Goal: Task Accomplishment & Management: Manage account settings

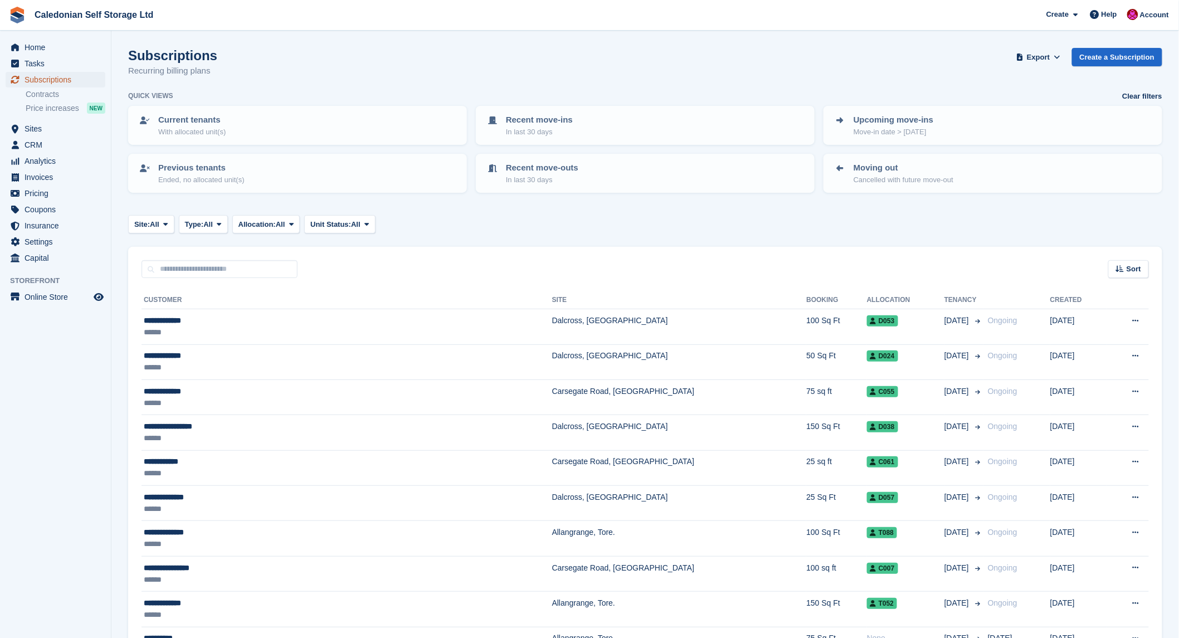
click at [40, 79] on span "Subscriptions" at bounding box center [58, 80] width 67 height 16
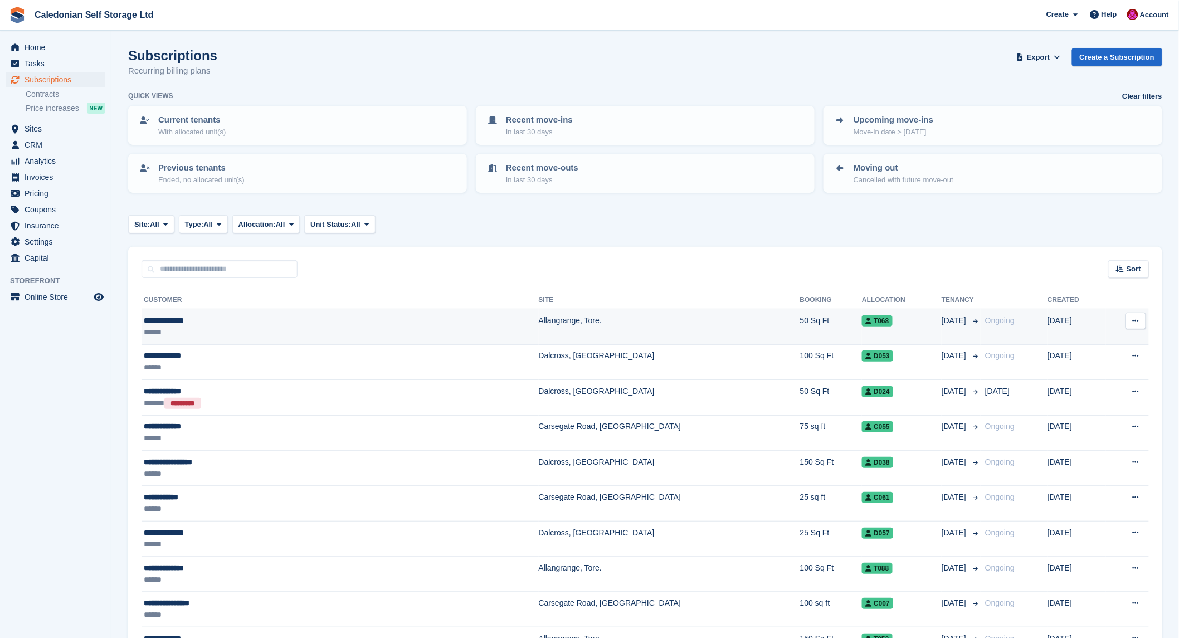
click at [862, 315] on span "T068" at bounding box center [877, 320] width 30 height 11
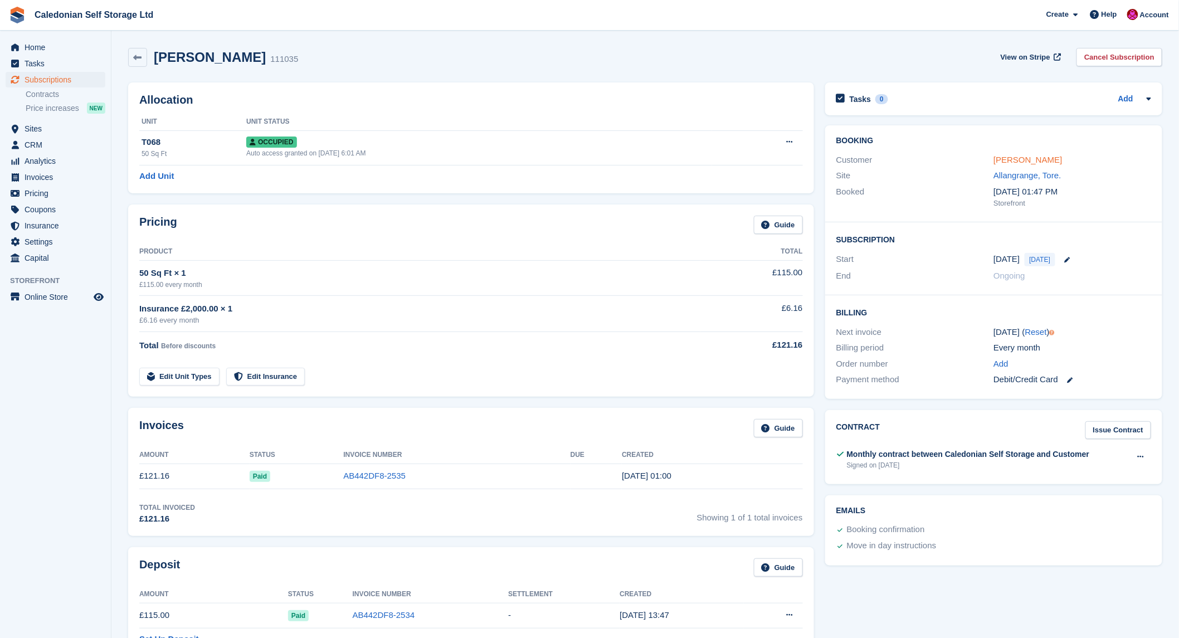
click at [1027, 162] on link "jean MacCallum" at bounding box center [1027, 159] width 69 height 9
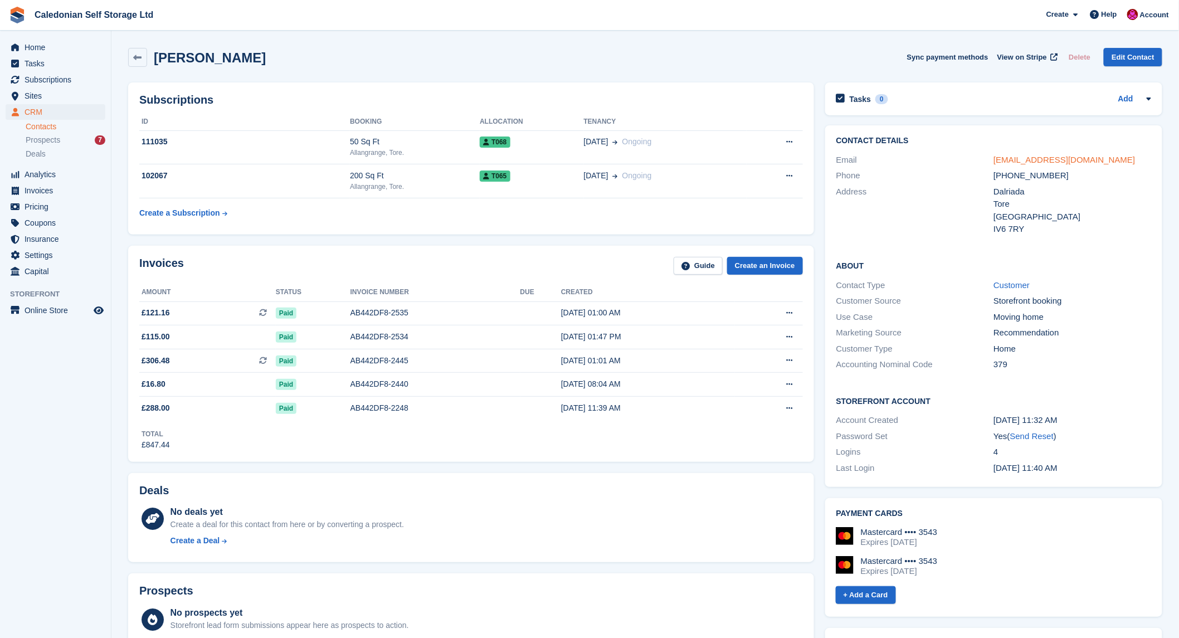
click at [1040, 159] on link "jeanwoodmaccallum@googlemail.com" at bounding box center [1063, 159] width 141 height 9
click at [28, 91] on span "Sites" at bounding box center [58, 96] width 67 height 16
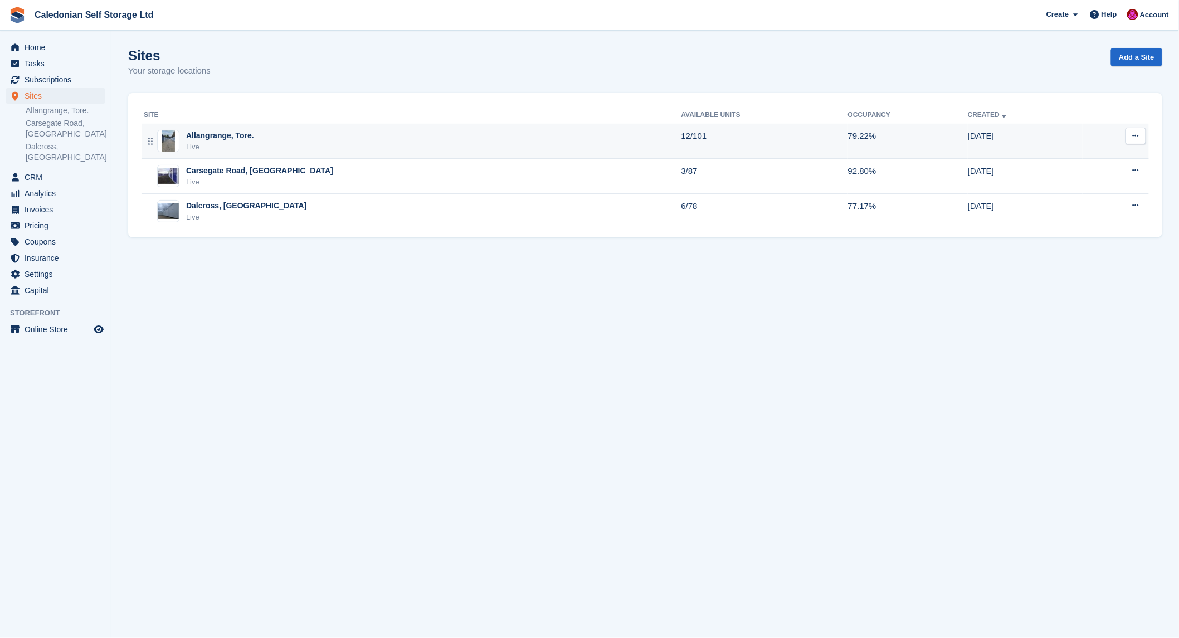
click at [192, 136] on div "Allangrange, Tore." at bounding box center [220, 136] width 68 height 12
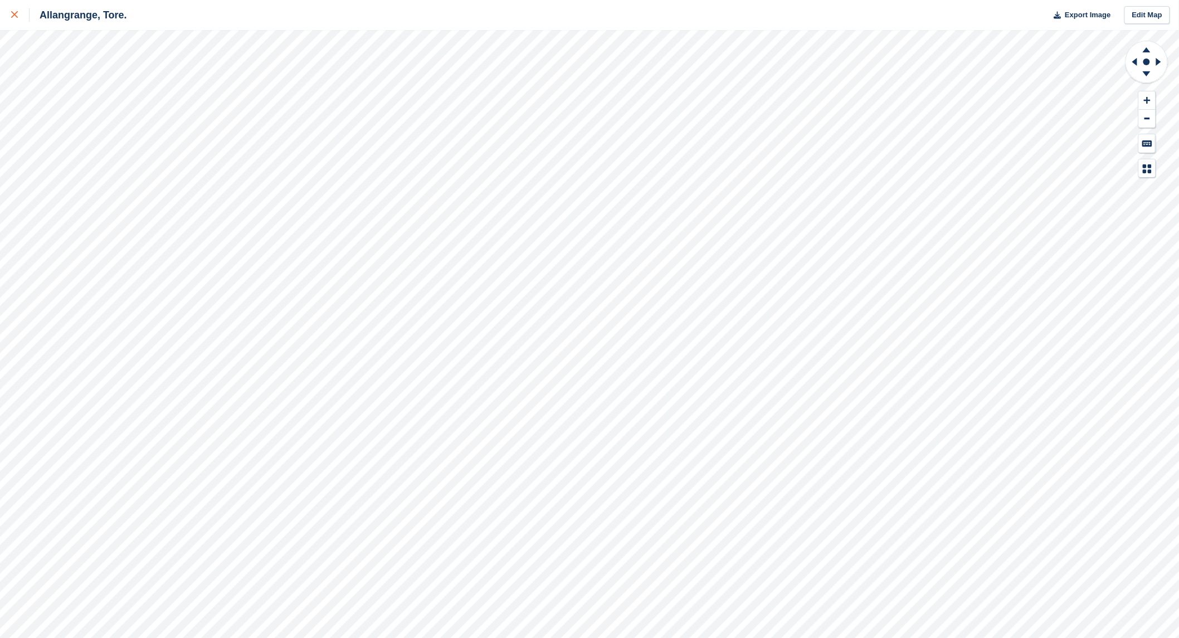
click at [19, 16] on div at bounding box center [20, 14] width 18 height 13
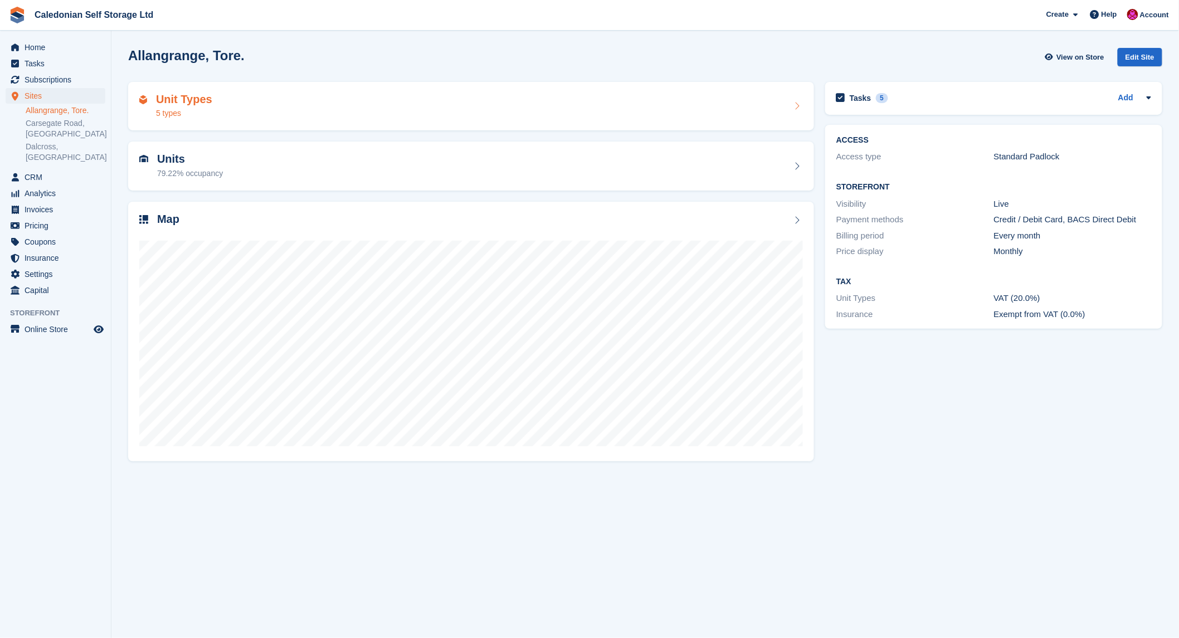
click at [171, 96] on h2 "Unit Types" at bounding box center [184, 99] width 56 height 13
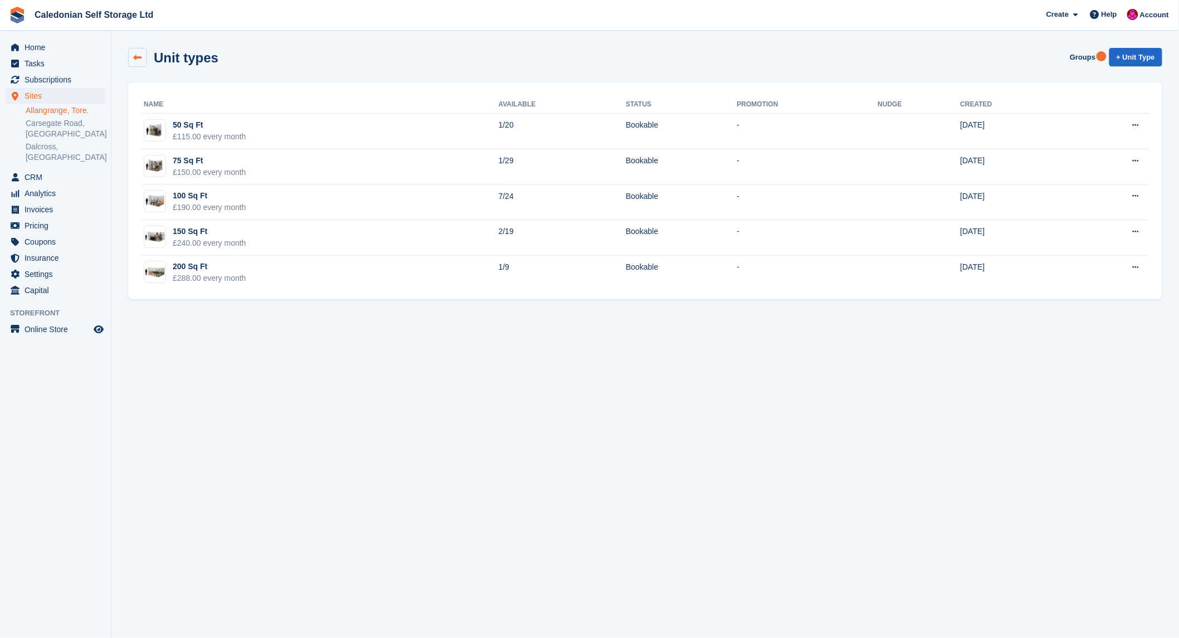
click at [137, 55] on icon at bounding box center [138, 57] width 8 height 8
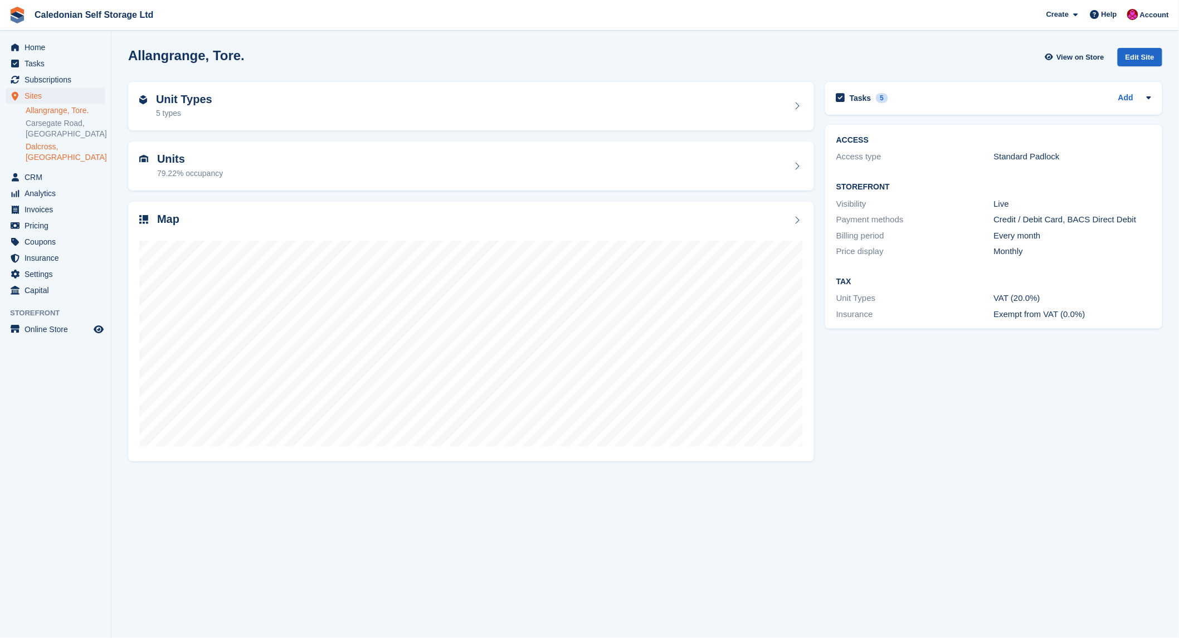
click at [58, 145] on link "Dalcross, [GEOGRAPHIC_DATA]" at bounding box center [66, 151] width 80 height 21
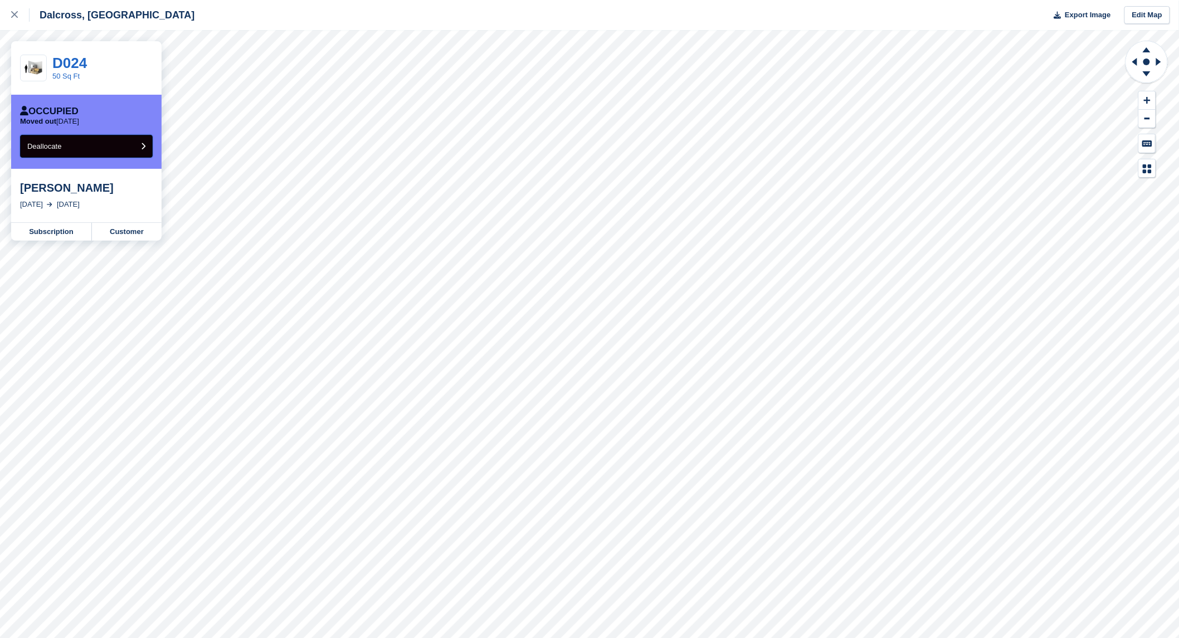
click at [146, 144] on button "Deallocate" at bounding box center [86, 146] width 133 height 23
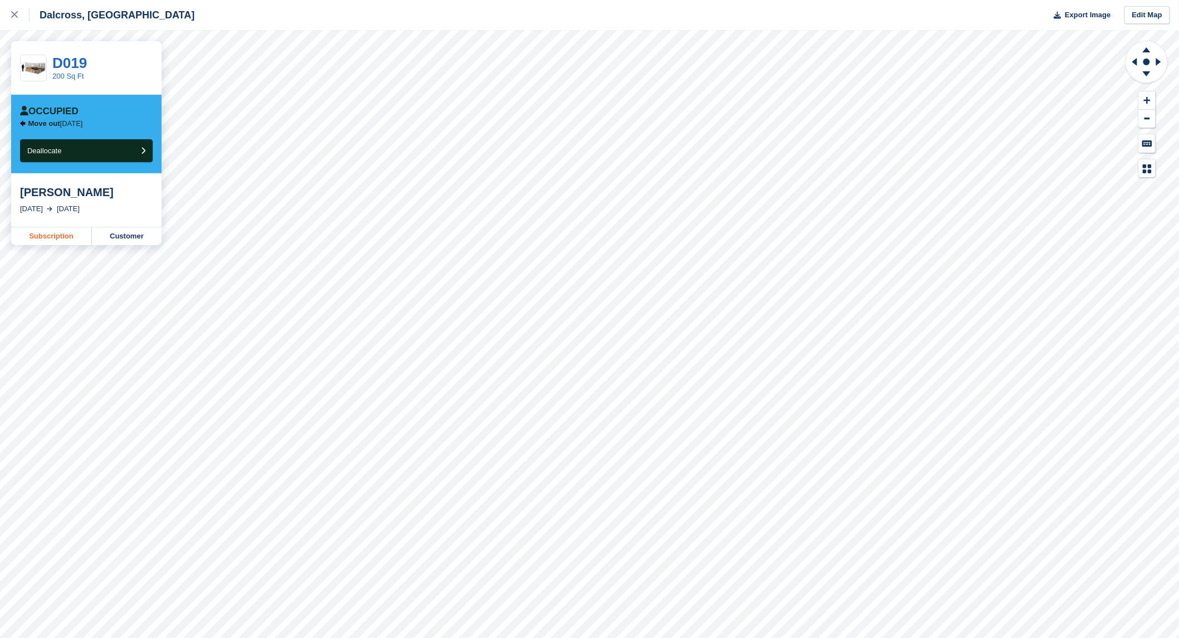
click at [70, 232] on link "Subscription" at bounding box center [51, 236] width 81 height 18
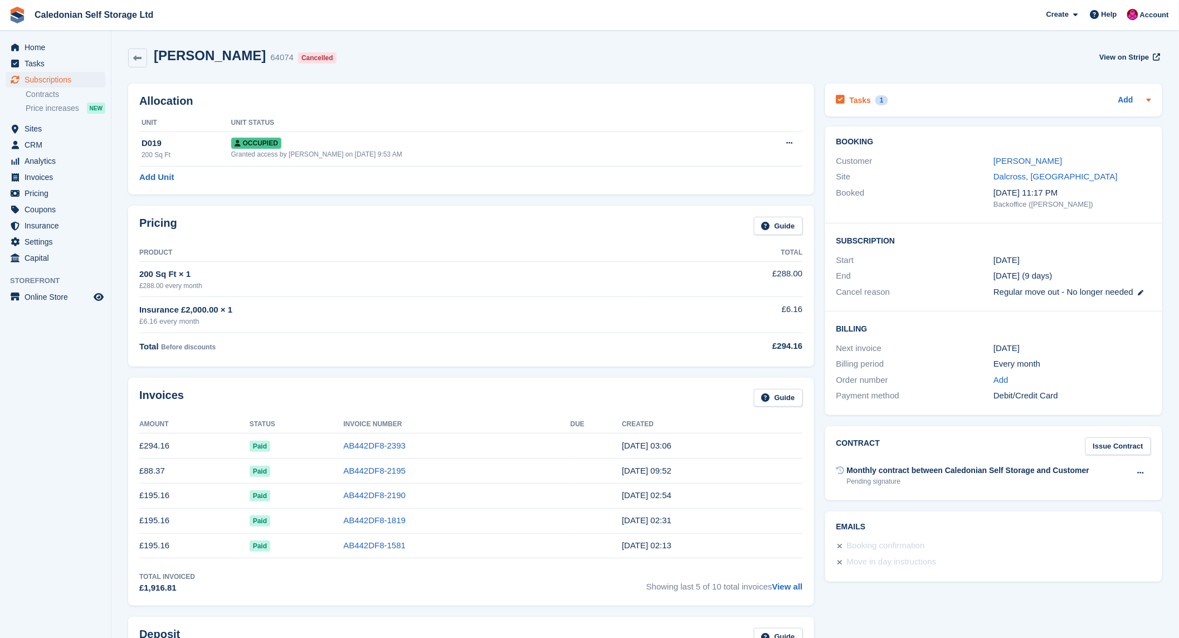
click at [1014, 101] on div "Tasks 1 Add" at bounding box center [993, 99] width 315 height 15
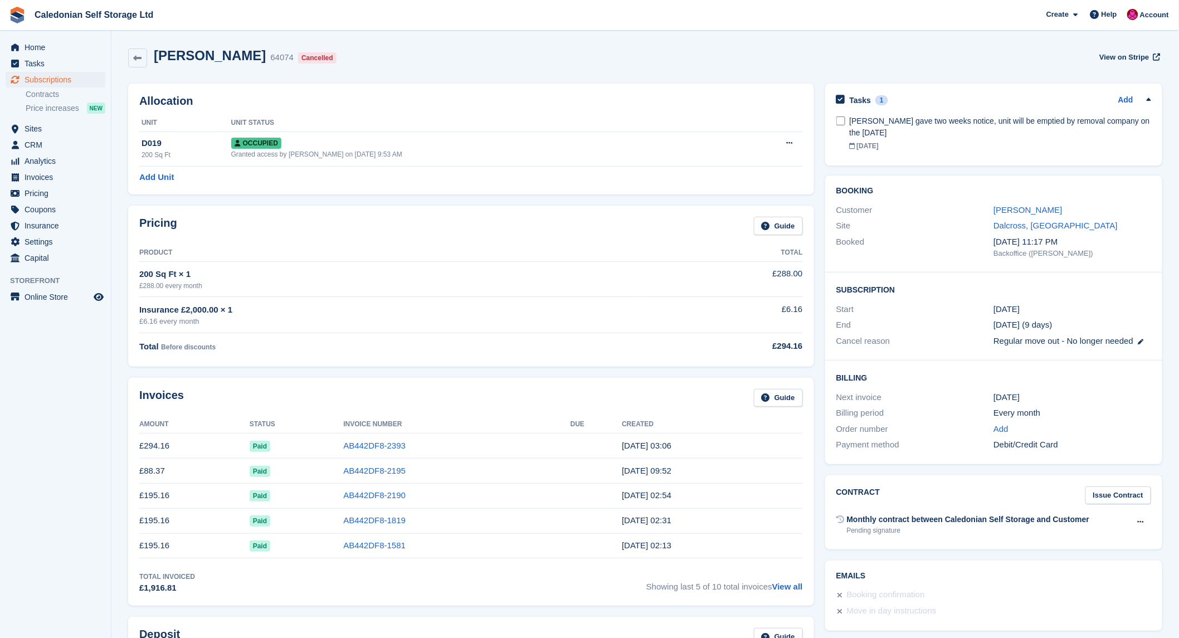
click at [592, 56] on div "[PERSON_NAME] 64074 Cancelled View on Stripe" at bounding box center [645, 58] width 1034 height 20
click at [46, 77] on span "Subscriptions" at bounding box center [58, 80] width 67 height 16
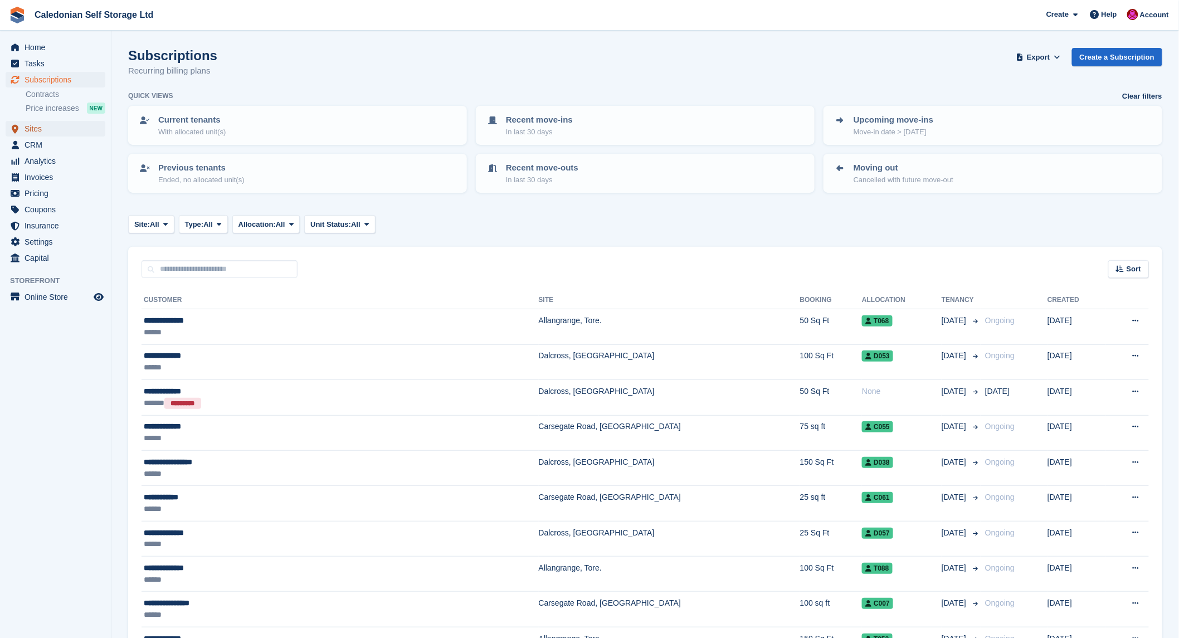
click at [31, 129] on span "Sites" at bounding box center [58, 129] width 67 height 16
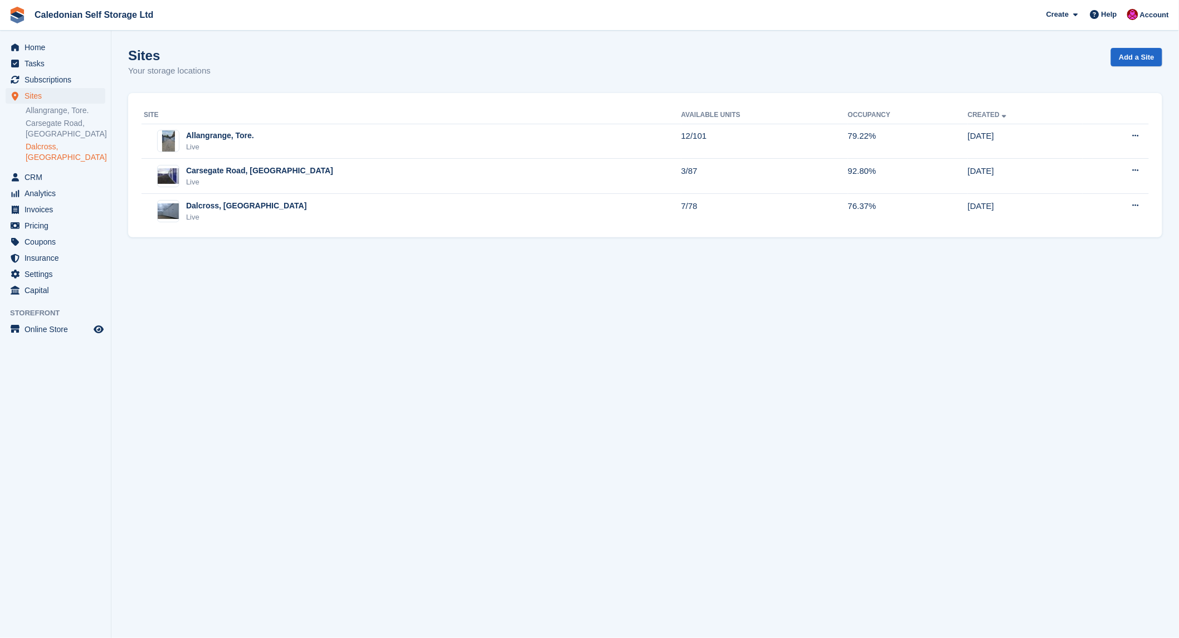
click at [52, 147] on link "Dalcross, [GEOGRAPHIC_DATA]" at bounding box center [66, 151] width 80 height 21
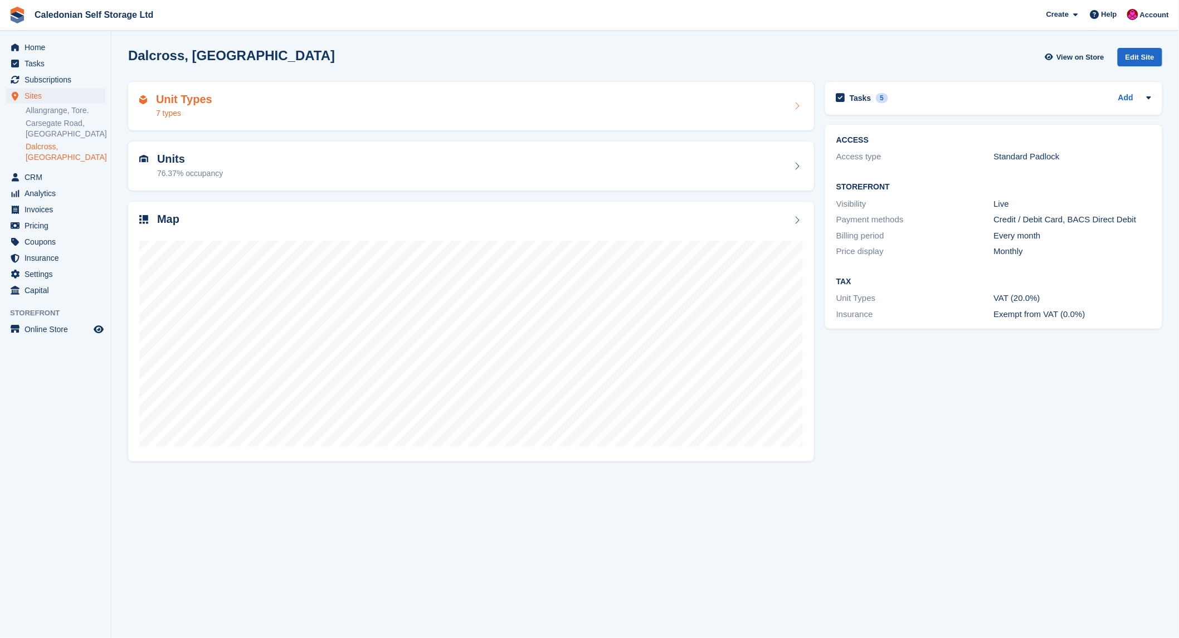
click at [177, 99] on h2 "Unit Types" at bounding box center [184, 99] width 56 height 13
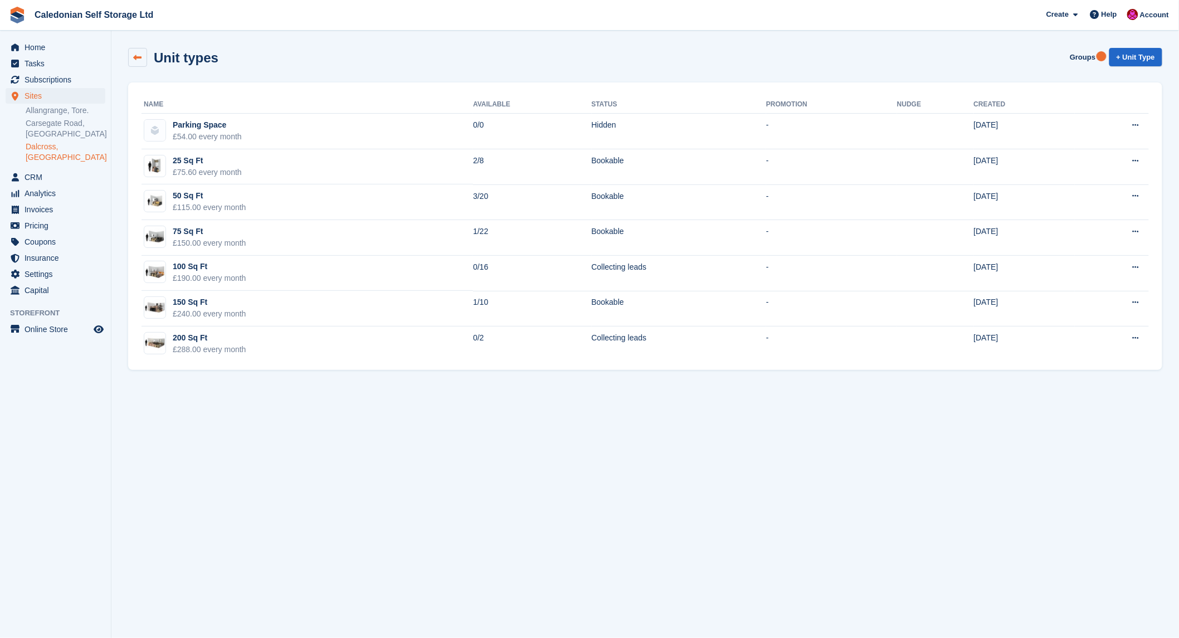
click at [136, 62] on link at bounding box center [137, 57] width 19 height 19
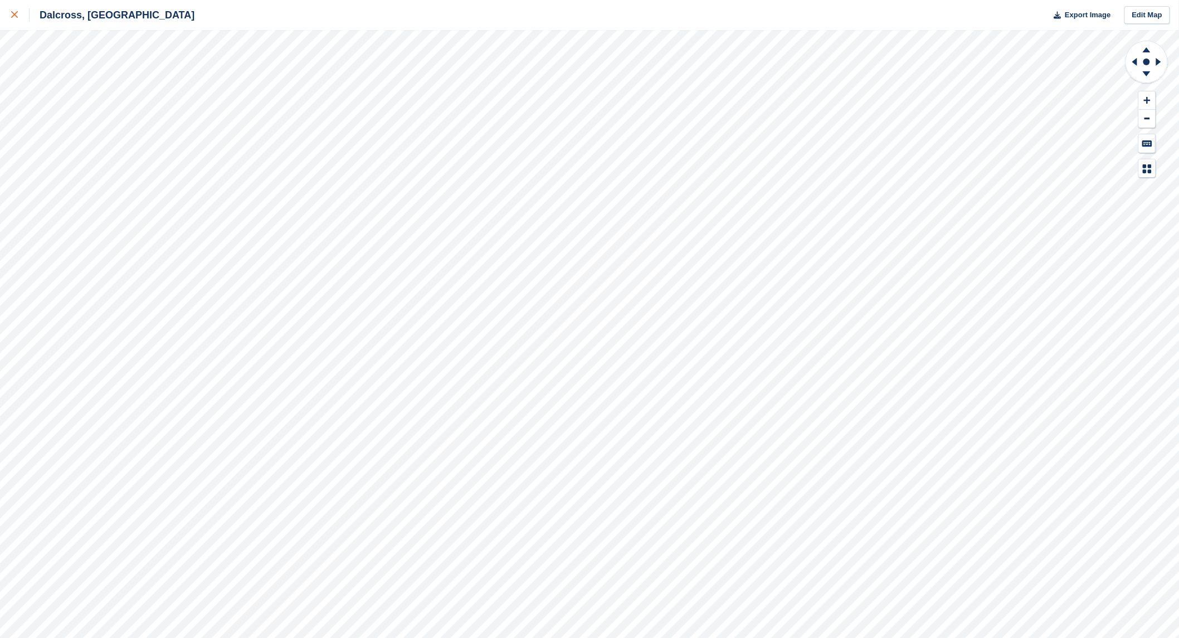
click at [10, 14] on link at bounding box center [15, 15] width 30 height 30
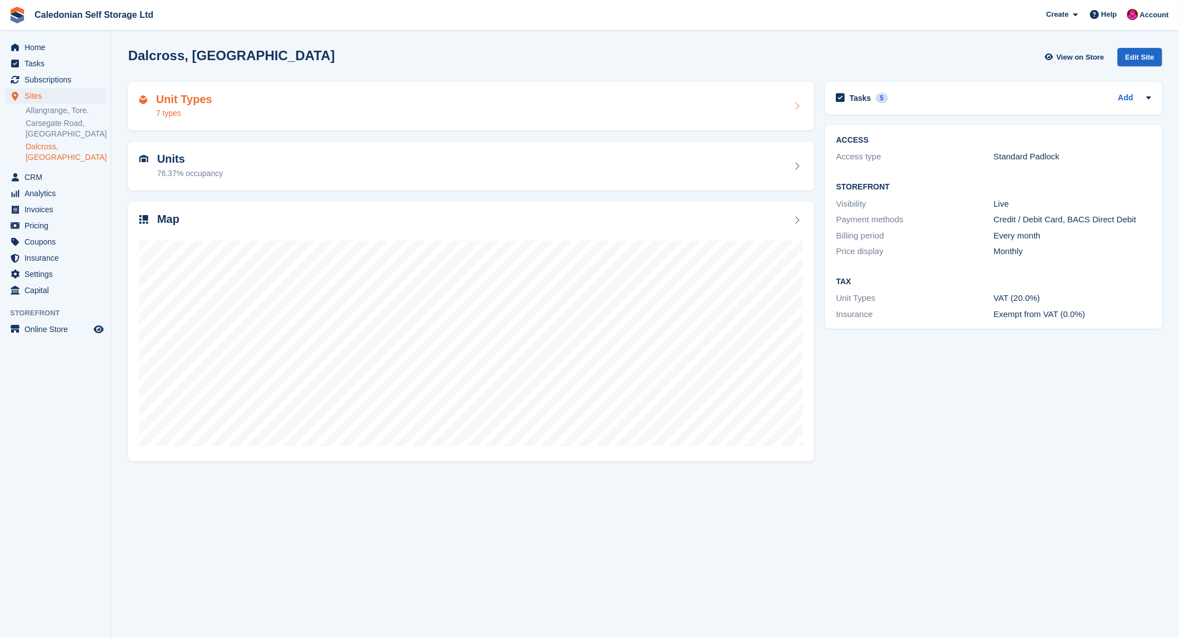
click at [184, 93] on h2 "Unit Types" at bounding box center [184, 99] width 56 height 13
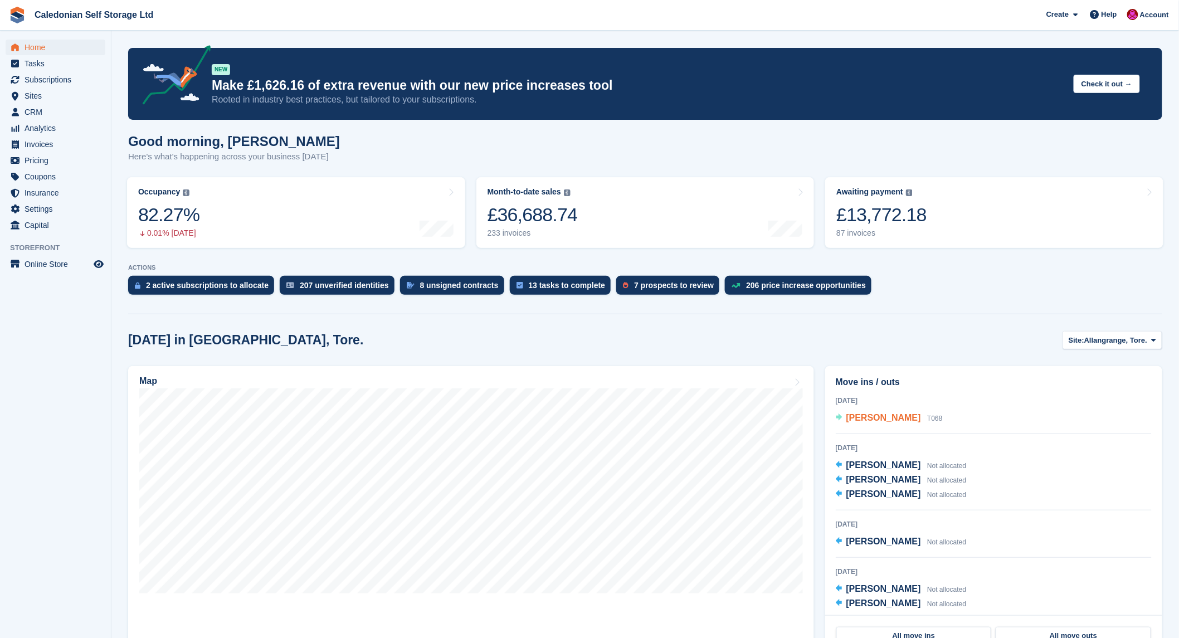
click at [889, 415] on span "[PERSON_NAME]" at bounding box center [883, 417] width 75 height 9
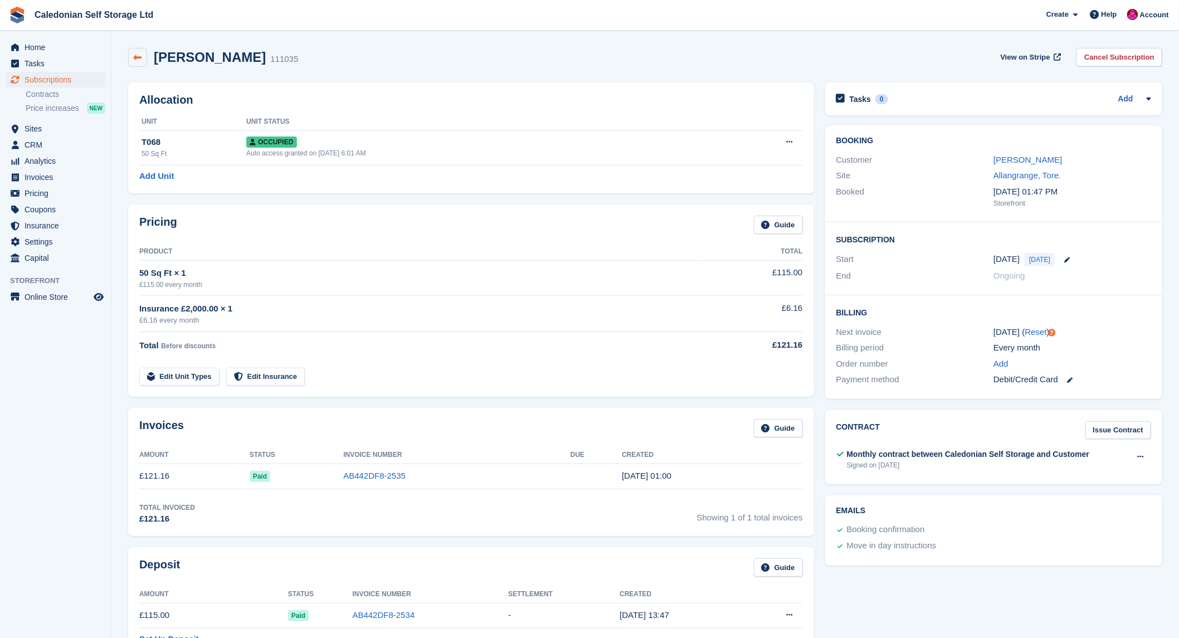
click at [143, 54] on link at bounding box center [137, 57] width 19 height 19
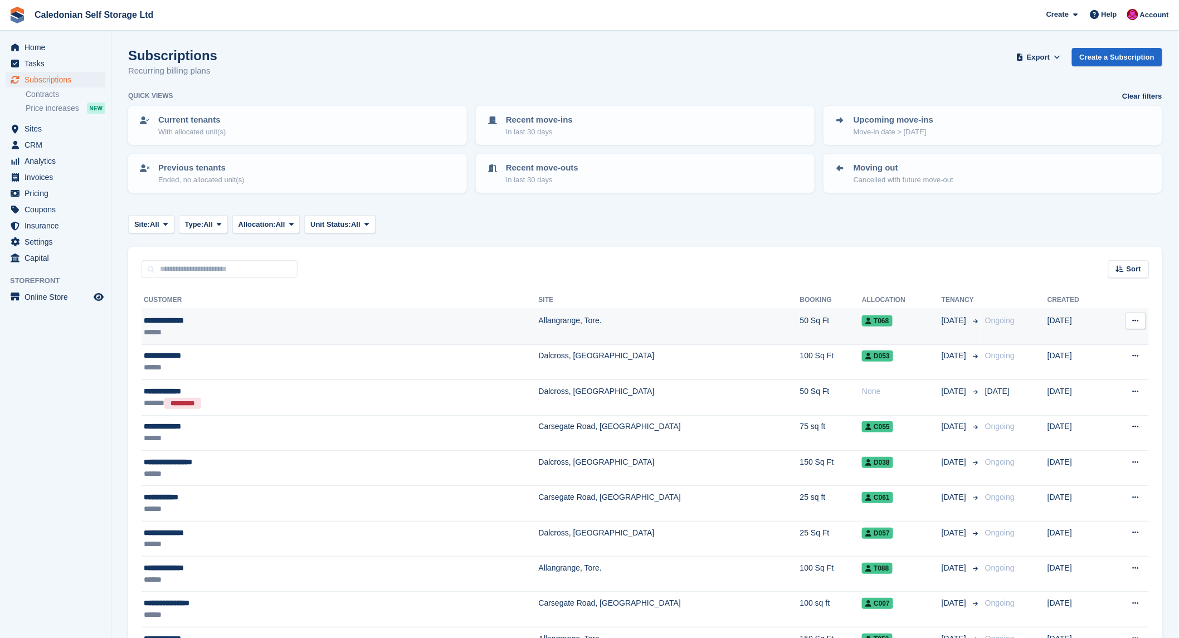
click at [174, 315] on div "**********" at bounding box center [251, 321] width 214 height 12
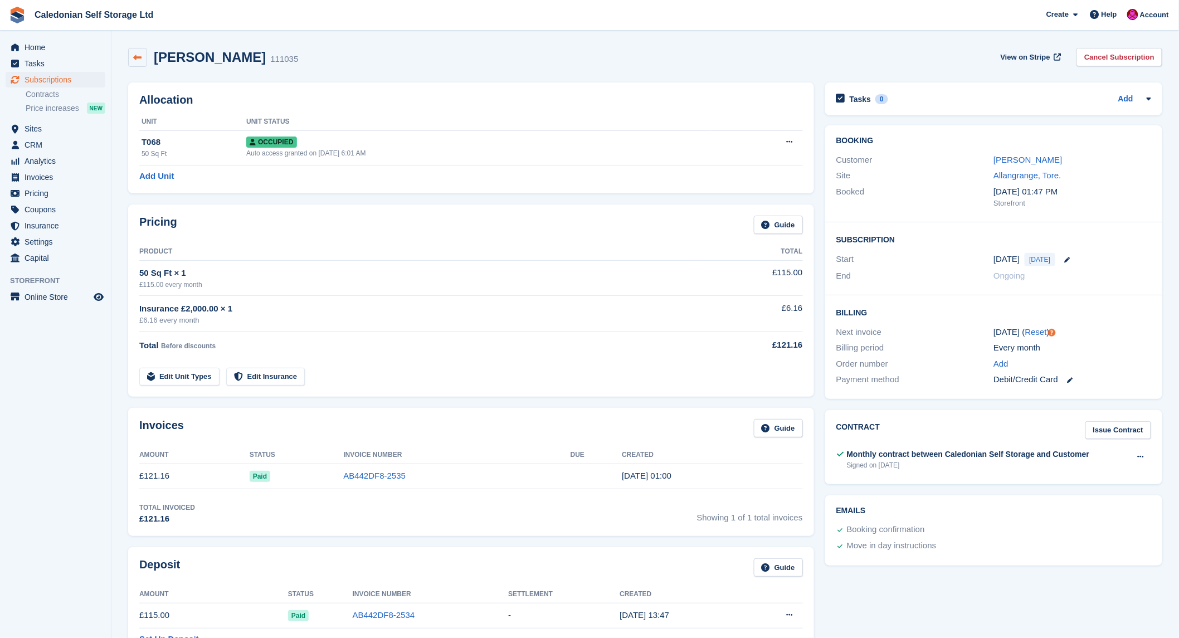
click at [135, 57] on icon at bounding box center [138, 57] width 8 height 8
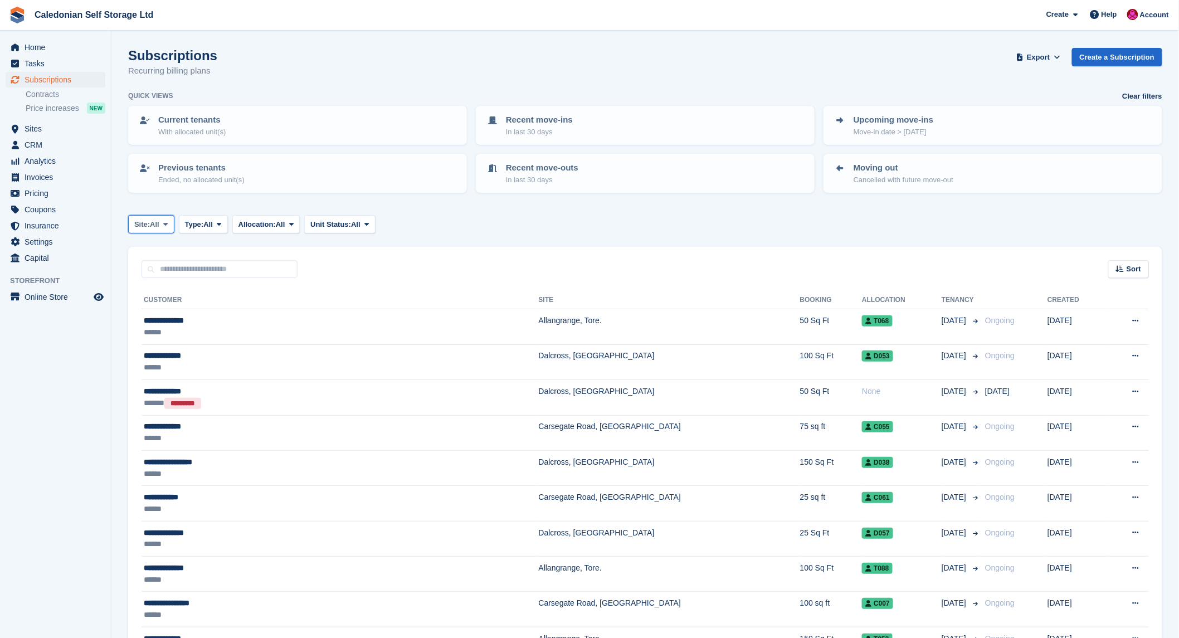
click at [168, 221] on icon at bounding box center [165, 224] width 4 height 7
click at [154, 264] on link "Allangrange, Tore." at bounding box center [216, 271] width 166 height 20
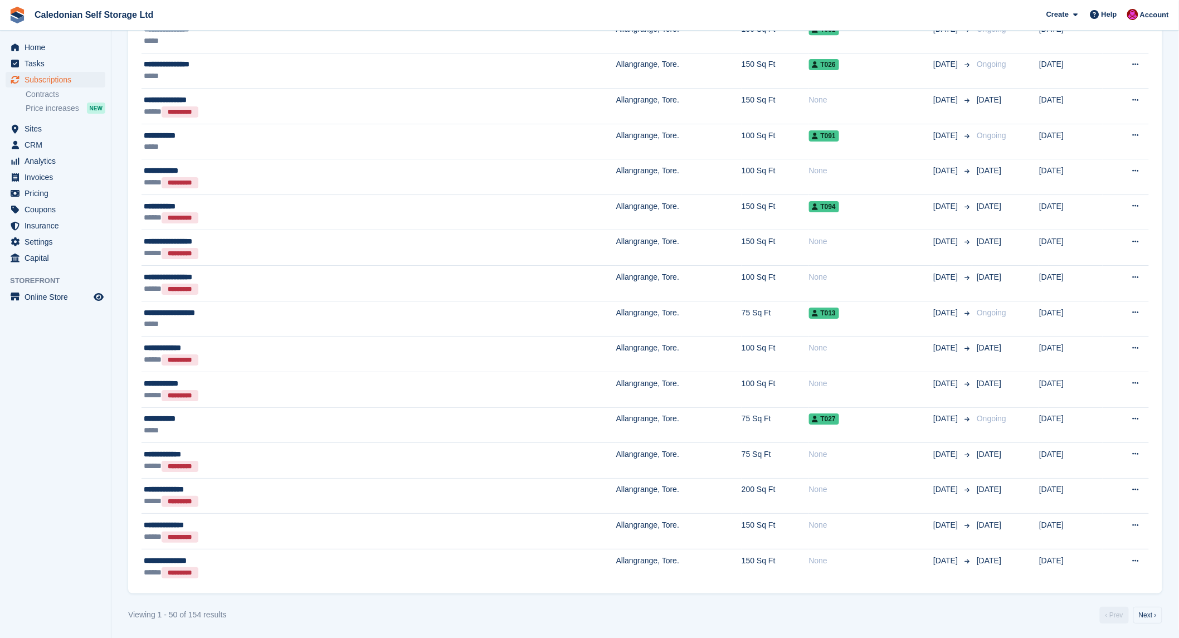
scroll to position [1501, 0]
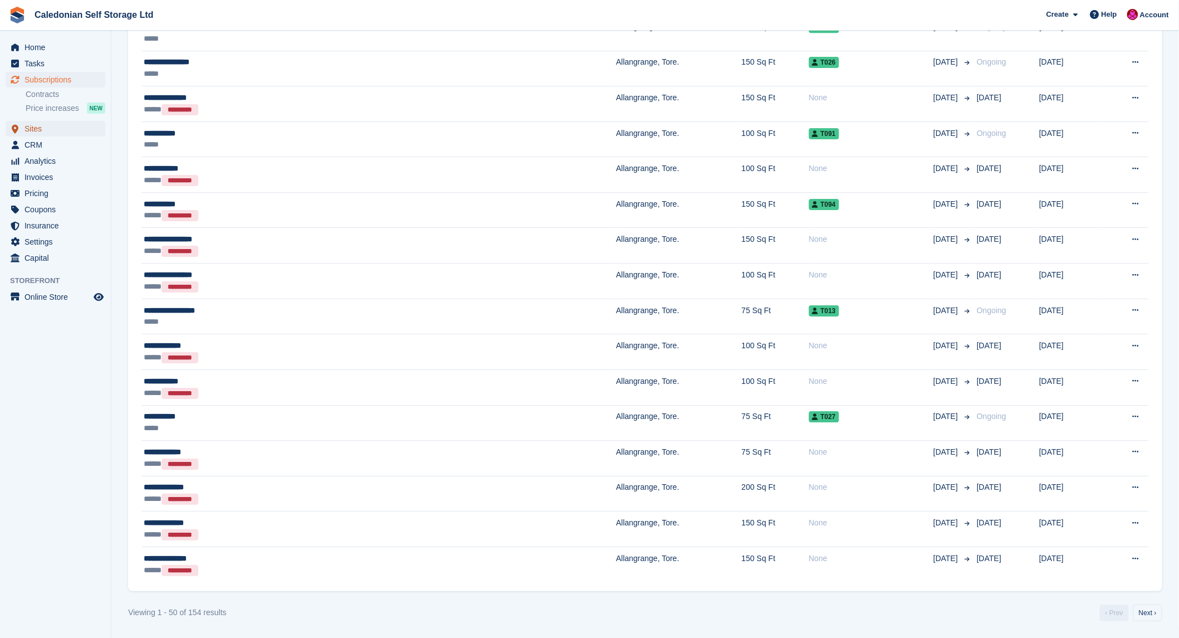
click at [42, 129] on span "Sites" at bounding box center [58, 129] width 67 height 16
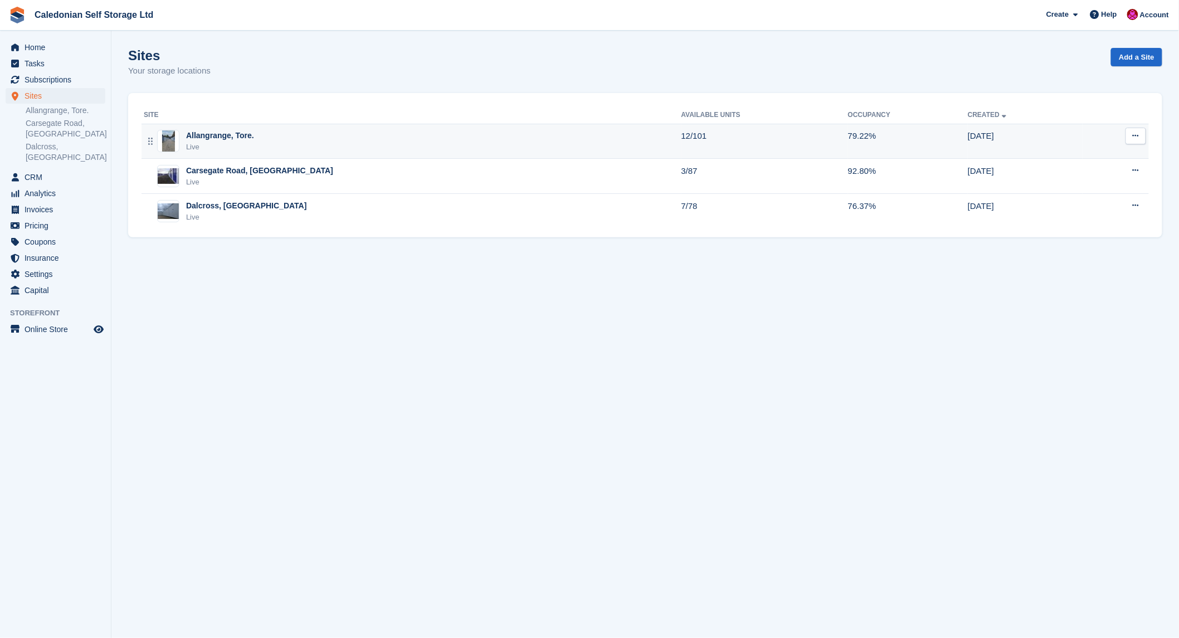
click at [226, 134] on div "Allangrange, Tore." at bounding box center [220, 136] width 68 height 12
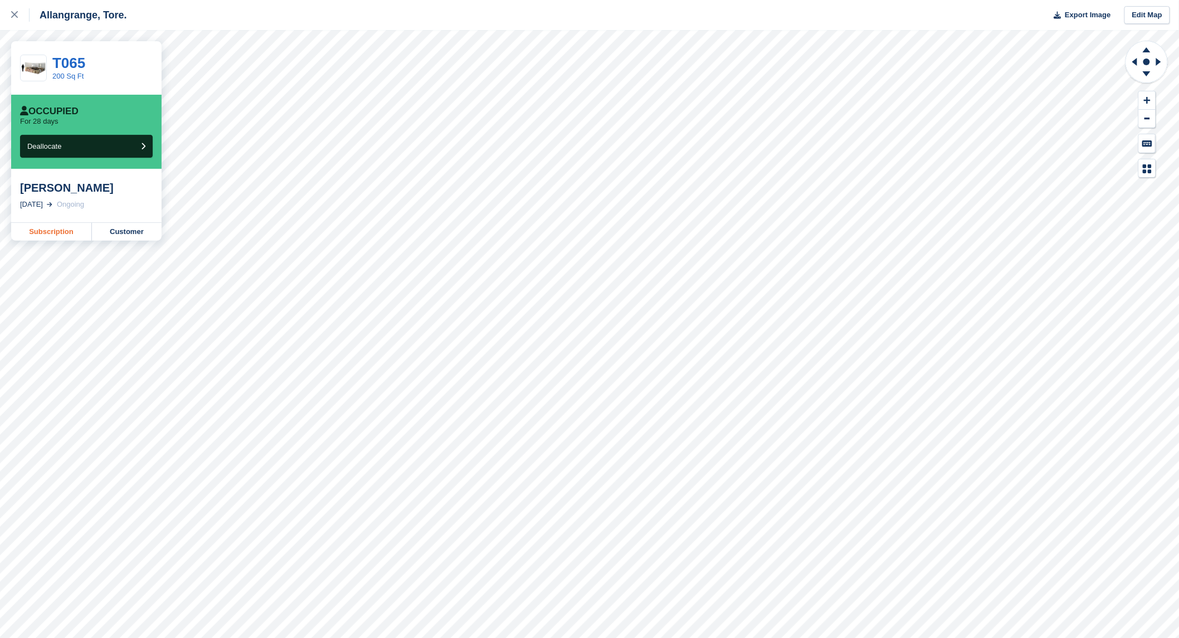
click at [58, 226] on link "Subscription" at bounding box center [51, 232] width 81 height 18
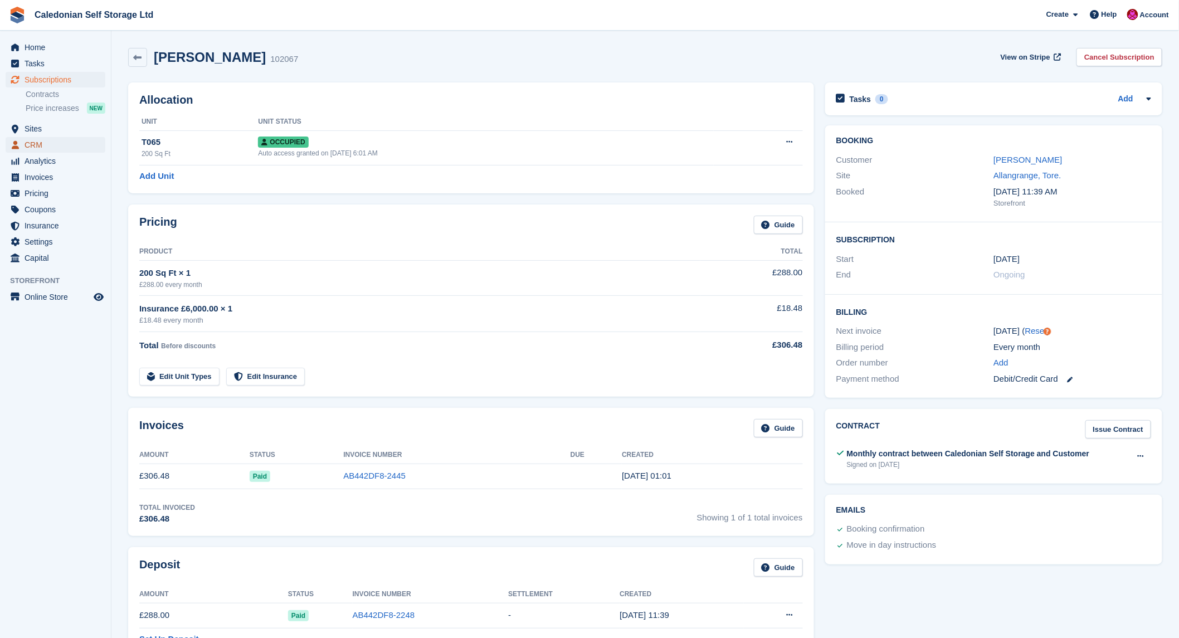
click at [26, 142] on span "CRM" at bounding box center [58, 145] width 67 height 16
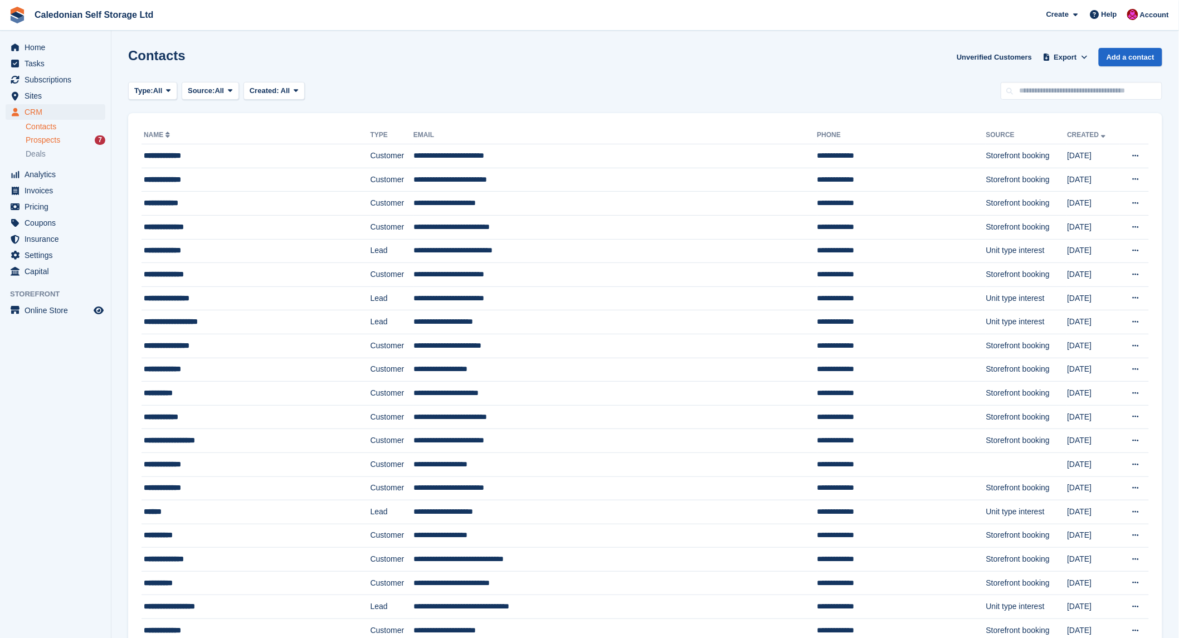
click at [53, 138] on span "Prospects" at bounding box center [43, 140] width 35 height 11
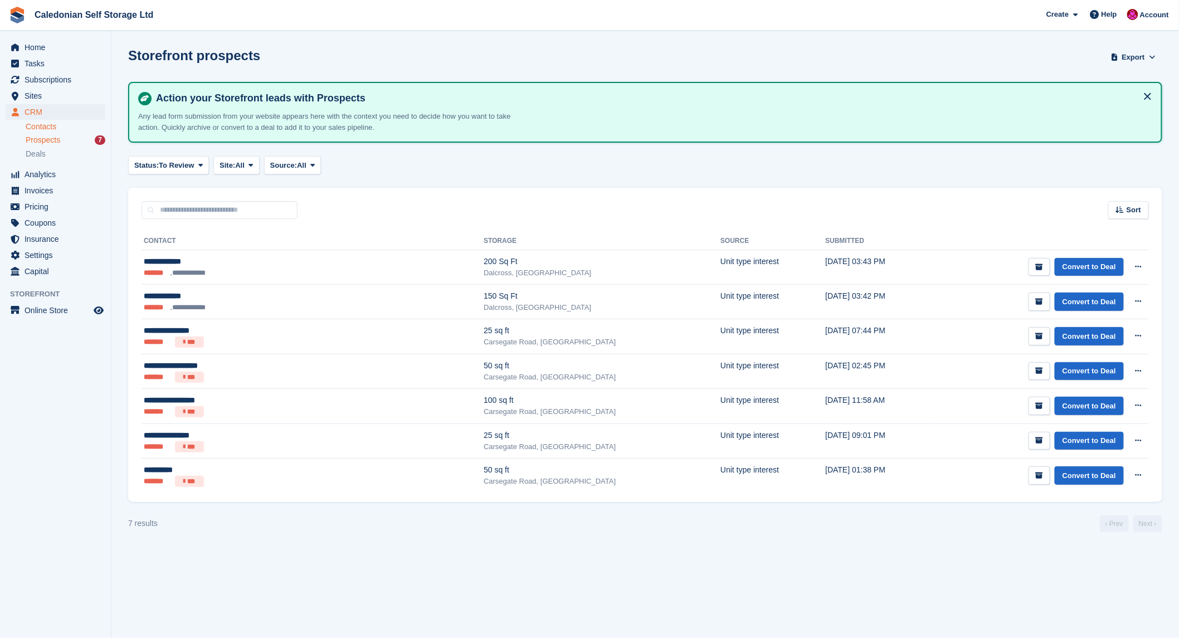
click at [42, 126] on link "Contacts" at bounding box center [66, 126] width 80 height 11
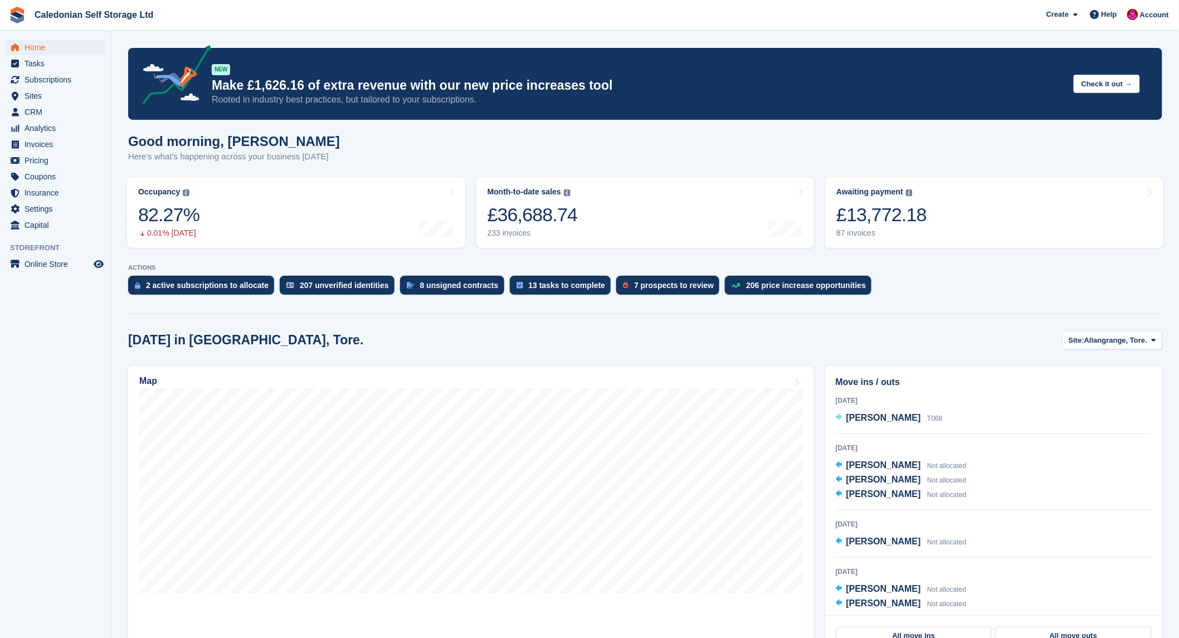
scroll to position [186, 0]
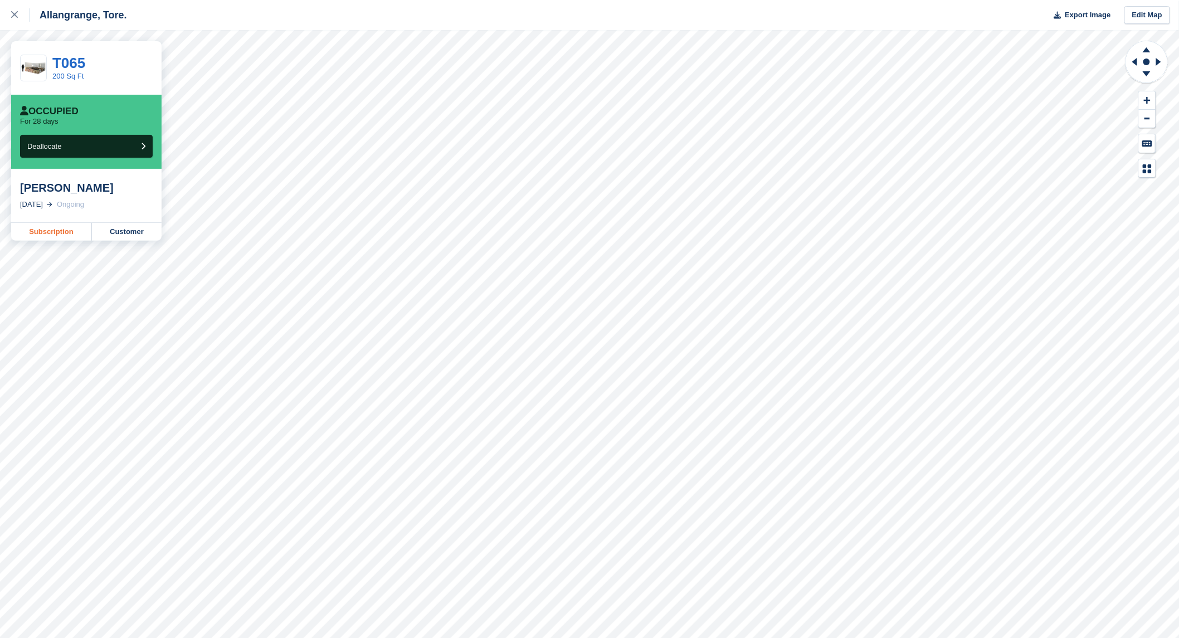
click at [58, 232] on link "Subscription" at bounding box center [51, 232] width 81 height 18
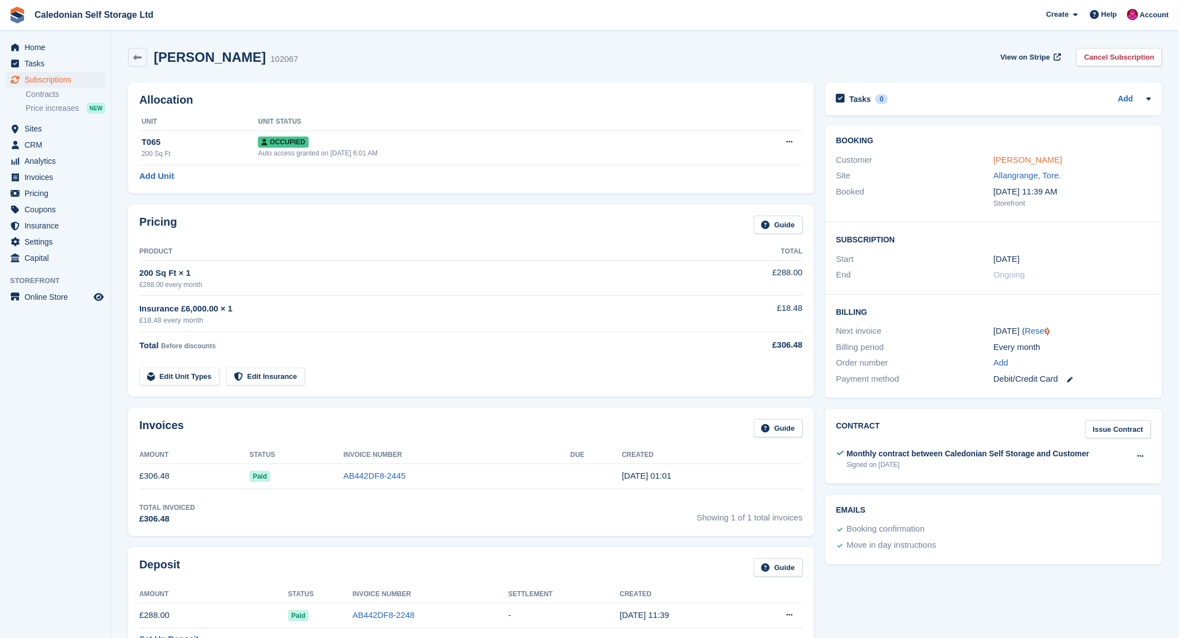
click at [1007, 158] on link "jean MacCallum" at bounding box center [1027, 159] width 69 height 9
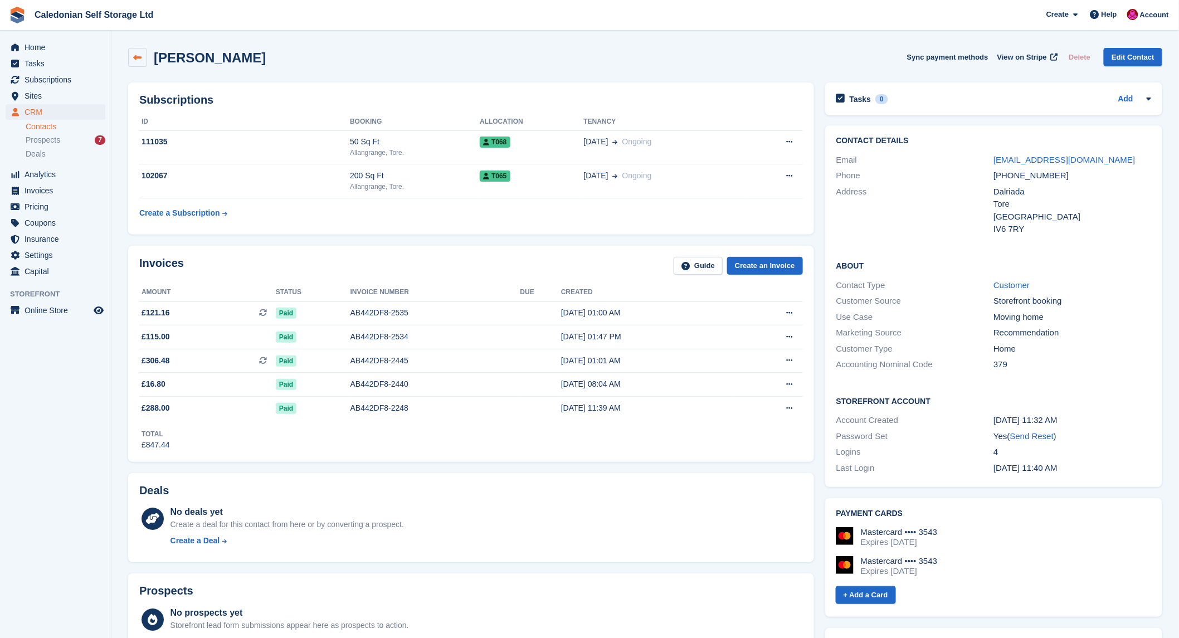
click at [143, 58] on link at bounding box center [137, 57] width 19 height 19
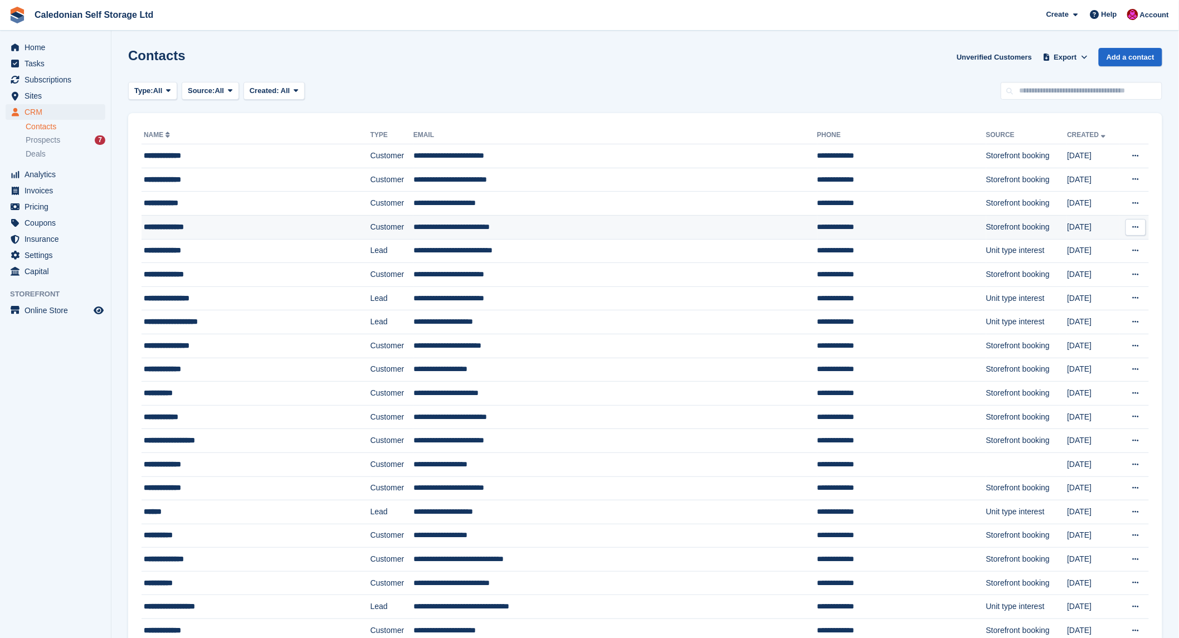
click at [169, 221] on div "**********" at bounding box center [233, 227] width 178 height 12
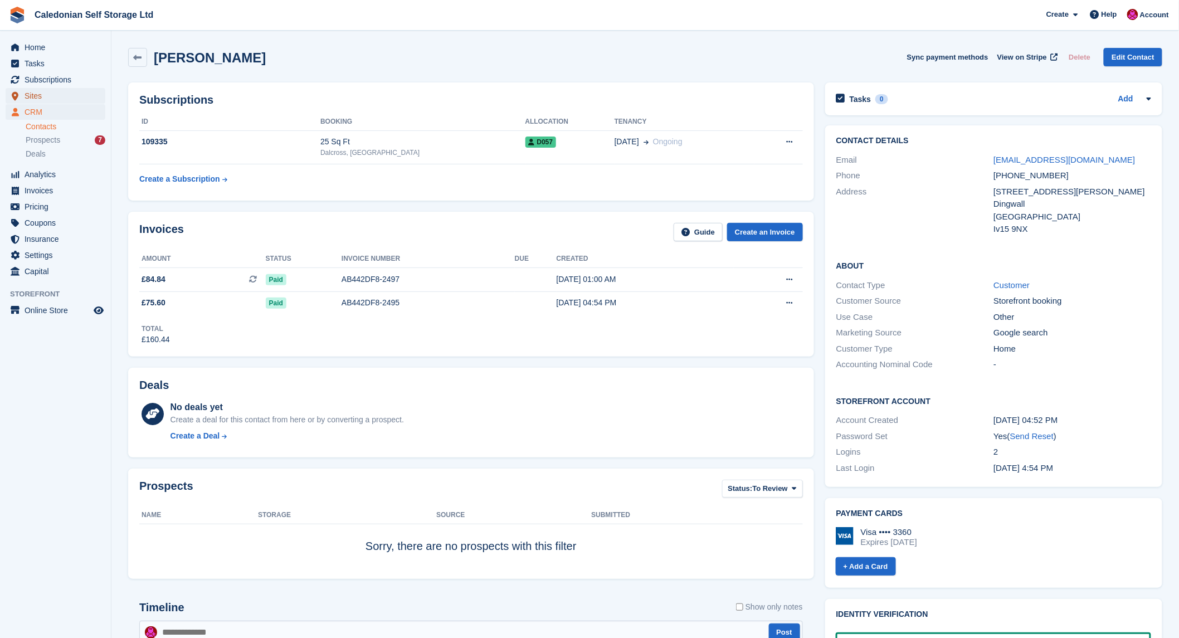
click at [28, 95] on span "Sites" at bounding box center [58, 96] width 67 height 16
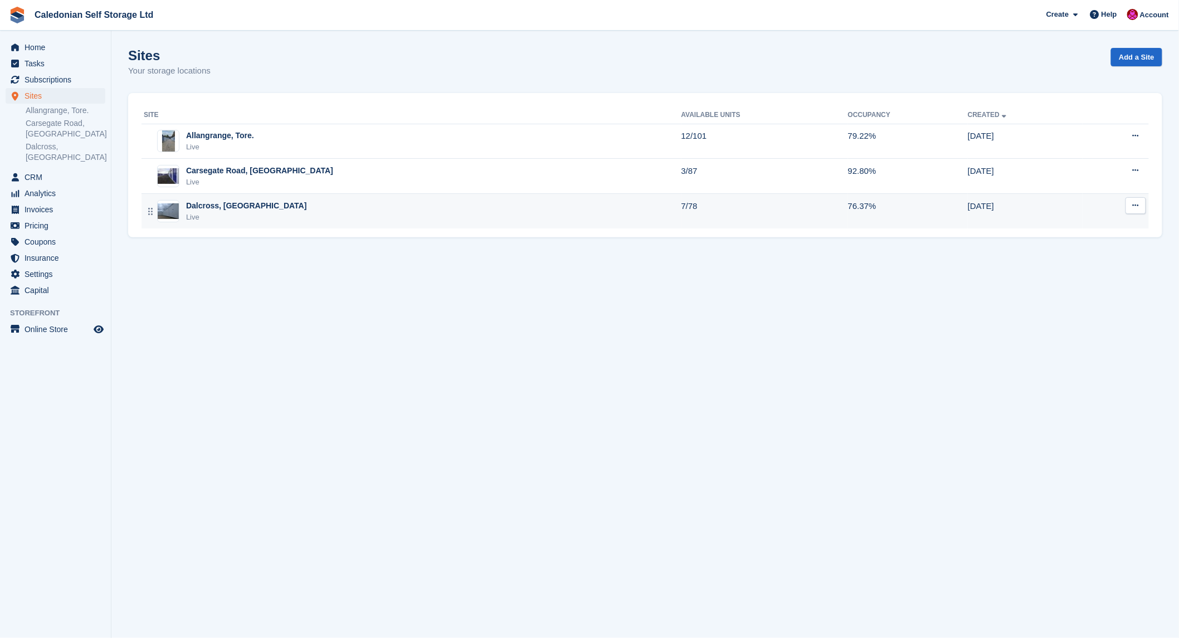
click at [213, 206] on div "Dalcross, [GEOGRAPHIC_DATA]" at bounding box center [246, 206] width 121 height 12
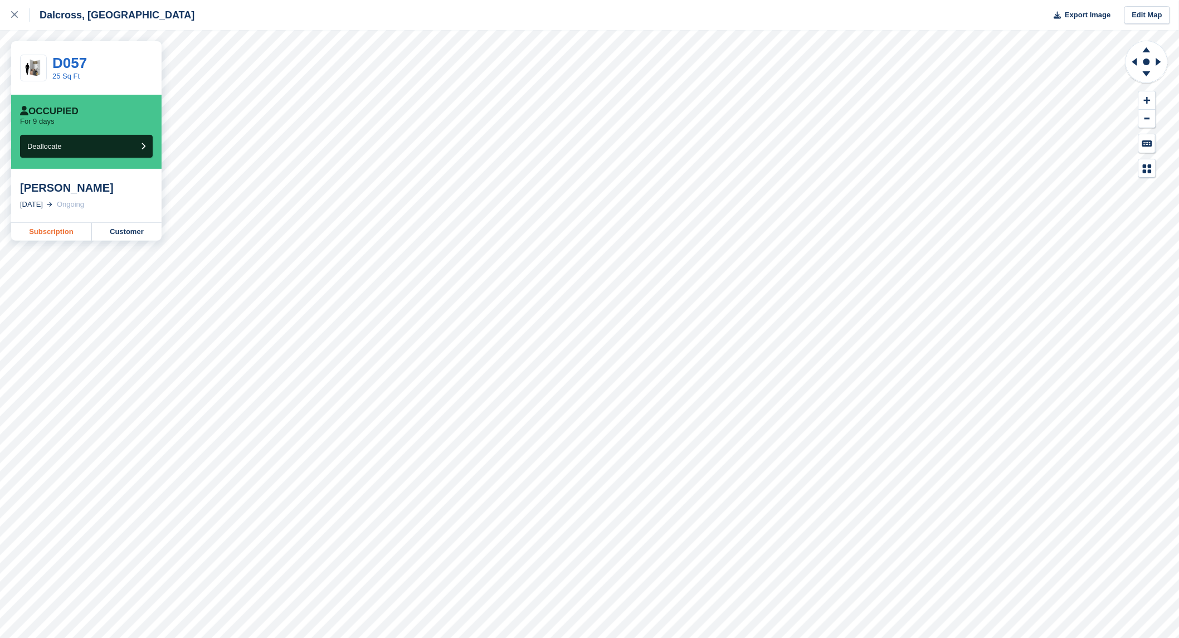
click at [47, 227] on link "Subscription" at bounding box center [51, 232] width 81 height 18
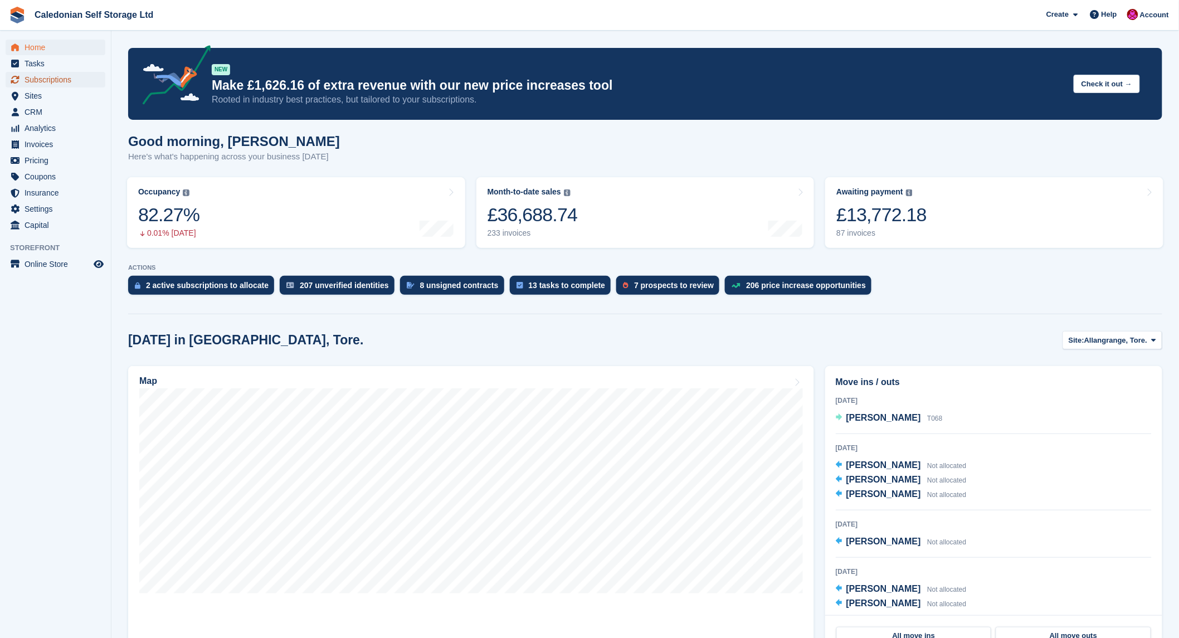
click at [58, 82] on span "Subscriptions" at bounding box center [58, 80] width 67 height 16
